Goal: Task Accomplishment & Management: Use online tool/utility

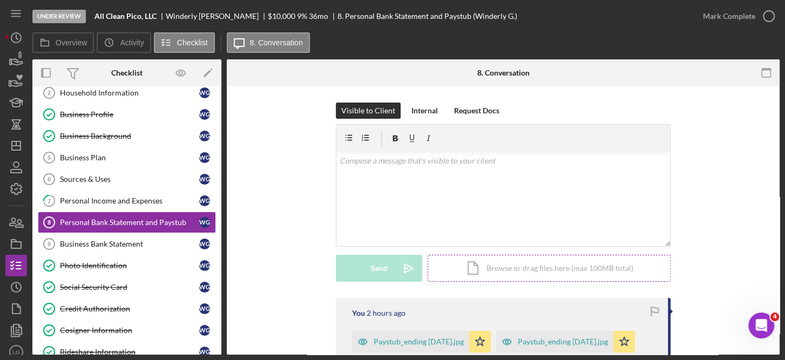
click at [556, 268] on div "Icon/Document Browse or drag files here (max 100MB total) Tap to choose files o…" at bounding box center [549, 268] width 243 height 27
click at [527, 267] on div "Icon/Document Browse or drag files here (max 100MB total) Tap to choose files o…" at bounding box center [549, 268] width 243 height 27
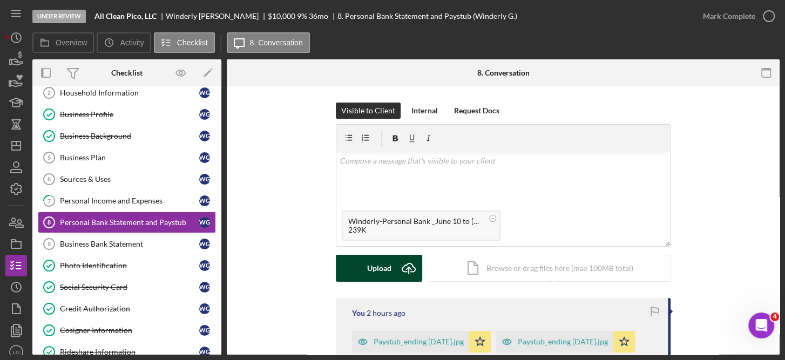
click at [390, 270] on button "Upload Icon/Upload" at bounding box center [379, 268] width 86 height 27
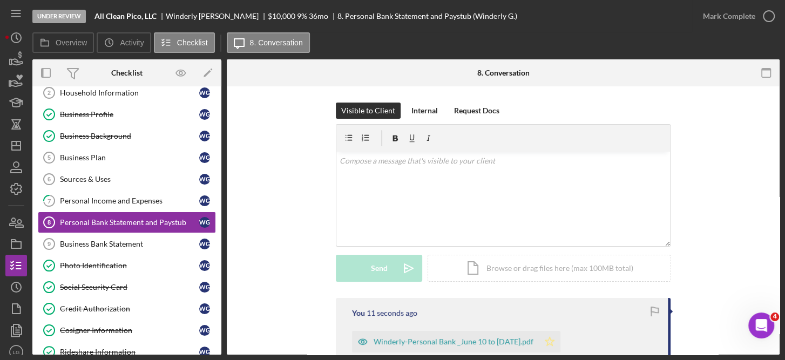
click at [561, 343] on icon "Icon/Star" at bounding box center [550, 342] width 22 height 22
click at [556, 271] on div "Icon/Document Browse or drag files here (max 100MB total) Tap to choose files o…" at bounding box center [549, 268] width 243 height 27
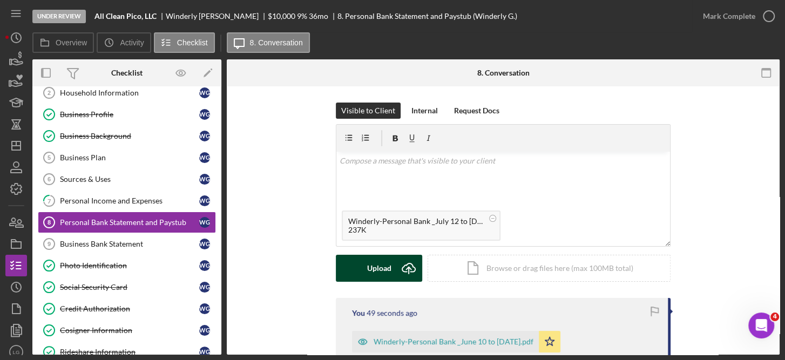
click at [385, 262] on div "Upload" at bounding box center [379, 268] width 24 height 27
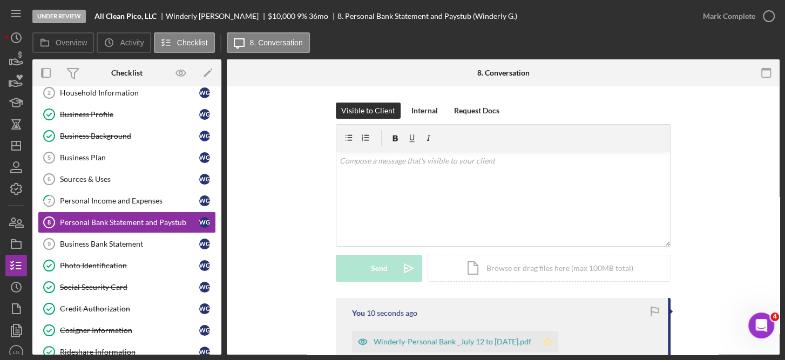
click at [558, 340] on icon "Icon/Star" at bounding box center [548, 342] width 22 height 22
click at [544, 269] on div "Icon/Document Browse or drag files here (max 100MB total) Tap to choose files o…" at bounding box center [549, 268] width 243 height 27
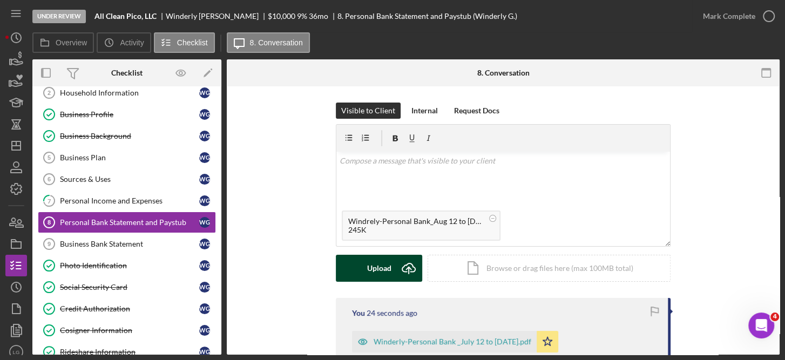
click at [389, 264] on div "Upload" at bounding box center [379, 268] width 24 height 27
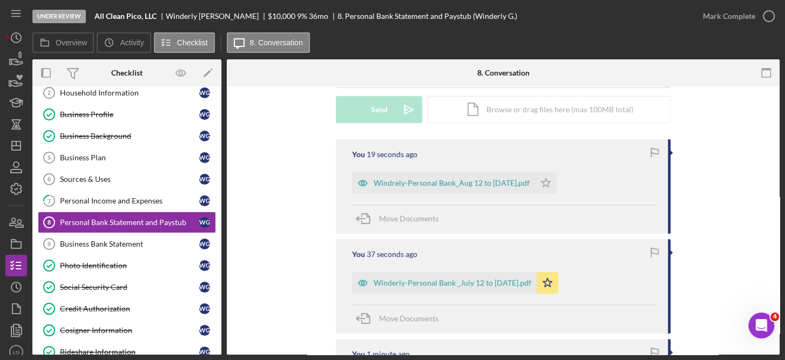
scroll to position [148, 0]
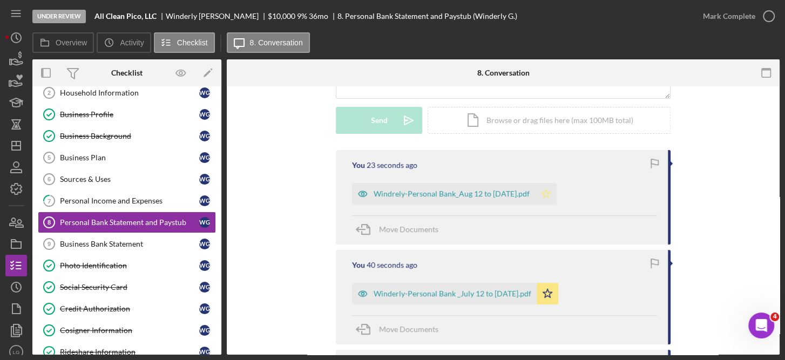
click at [542, 194] on polygon "button" at bounding box center [546, 193] width 9 height 9
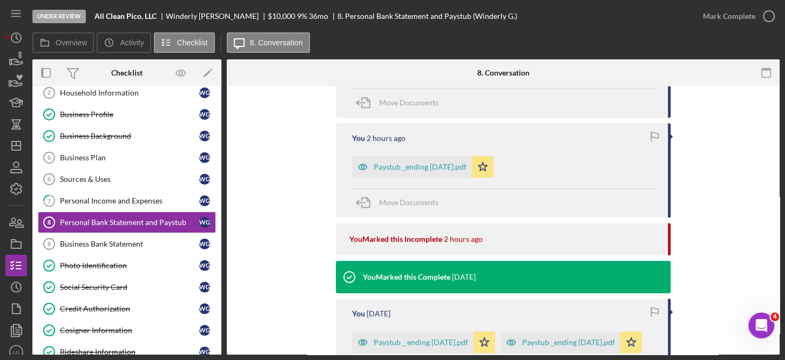
scroll to position [575, 0]
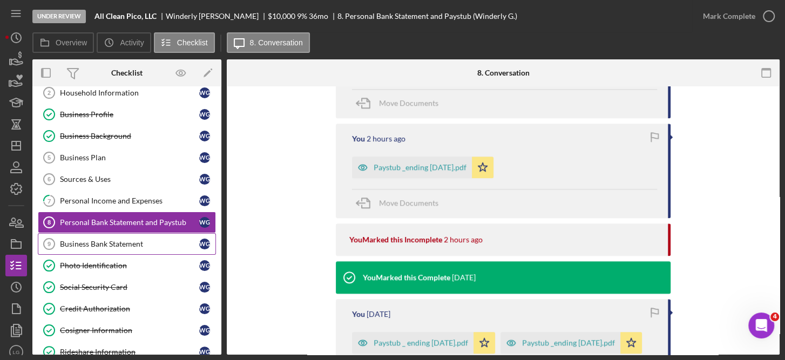
click at [112, 243] on div "Business Bank Statement" at bounding box center [129, 244] width 139 height 9
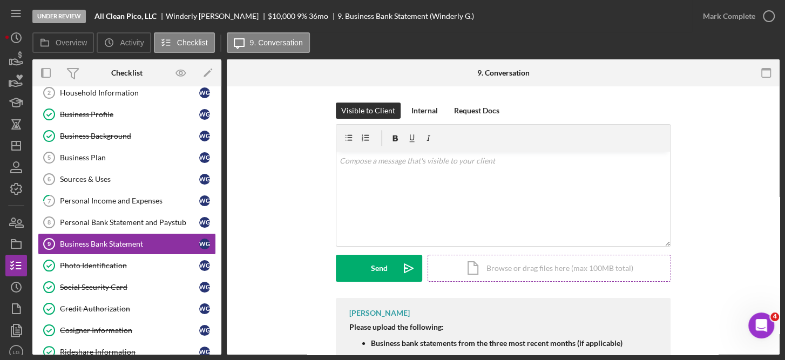
click at [540, 268] on div "Icon/Document Browse or drag files here (max 100MB total) Tap to choose files o…" at bounding box center [549, 268] width 243 height 27
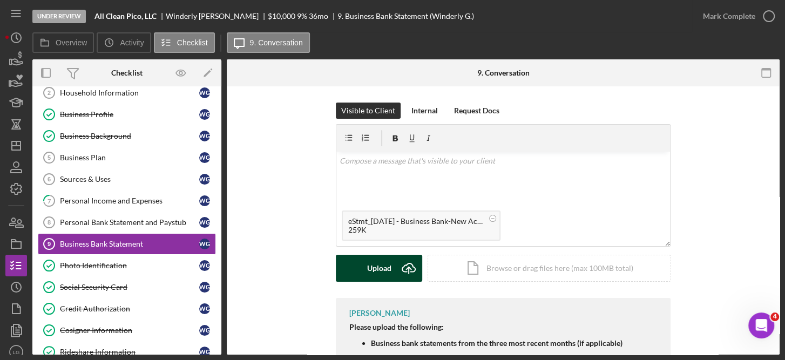
click at [371, 261] on div "Upload" at bounding box center [379, 268] width 24 height 27
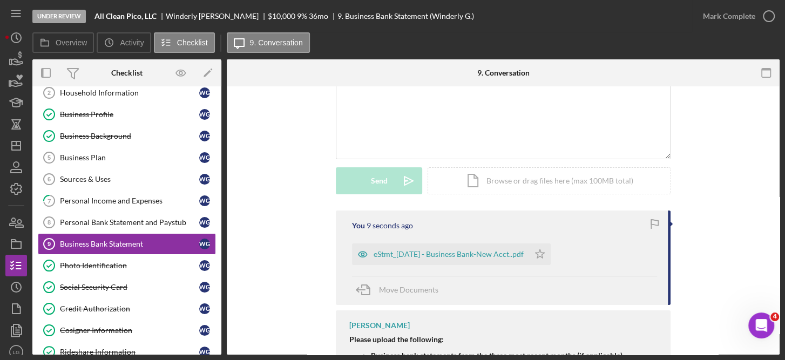
scroll to position [161, 0]
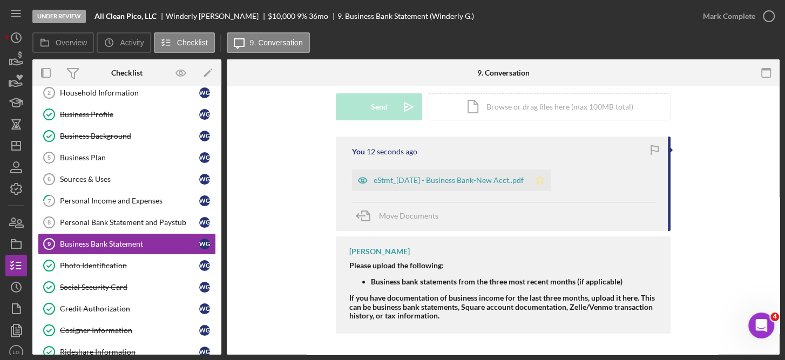
click at [551, 176] on icon "Icon/Star" at bounding box center [540, 181] width 22 height 22
click at [767, 13] on icon "button" at bounding box center [769, 16] width 27 height 27
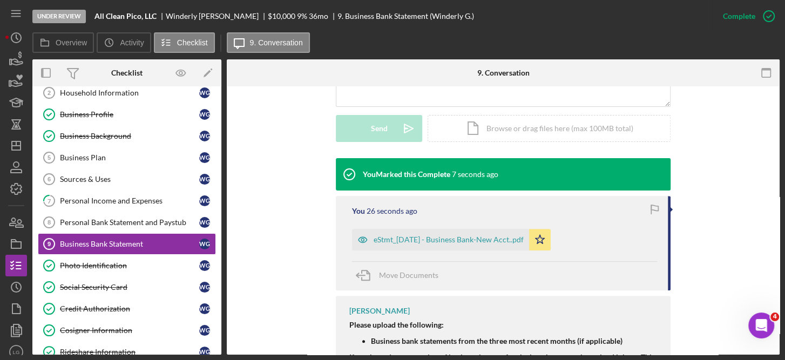
scroll to position [310, 0]
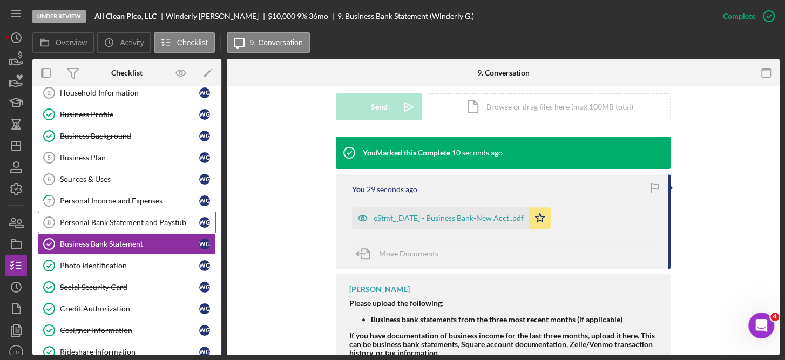
click at [129, 222] on div "Personal Bank Statement and Paystub" at bounding box center [129, 222] width 139 height 9
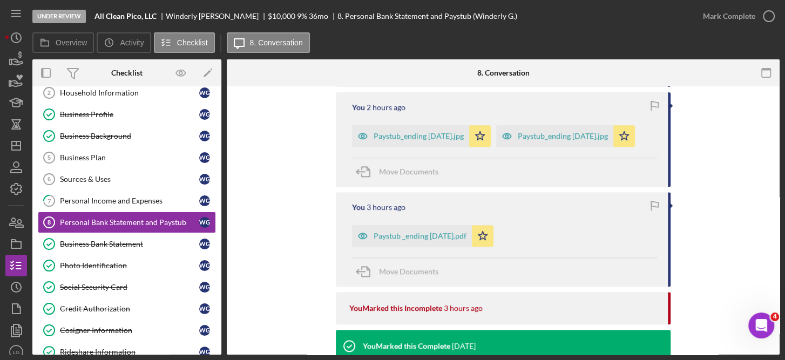
scroll to position [506, 0]
